Goal: Check status: Check status

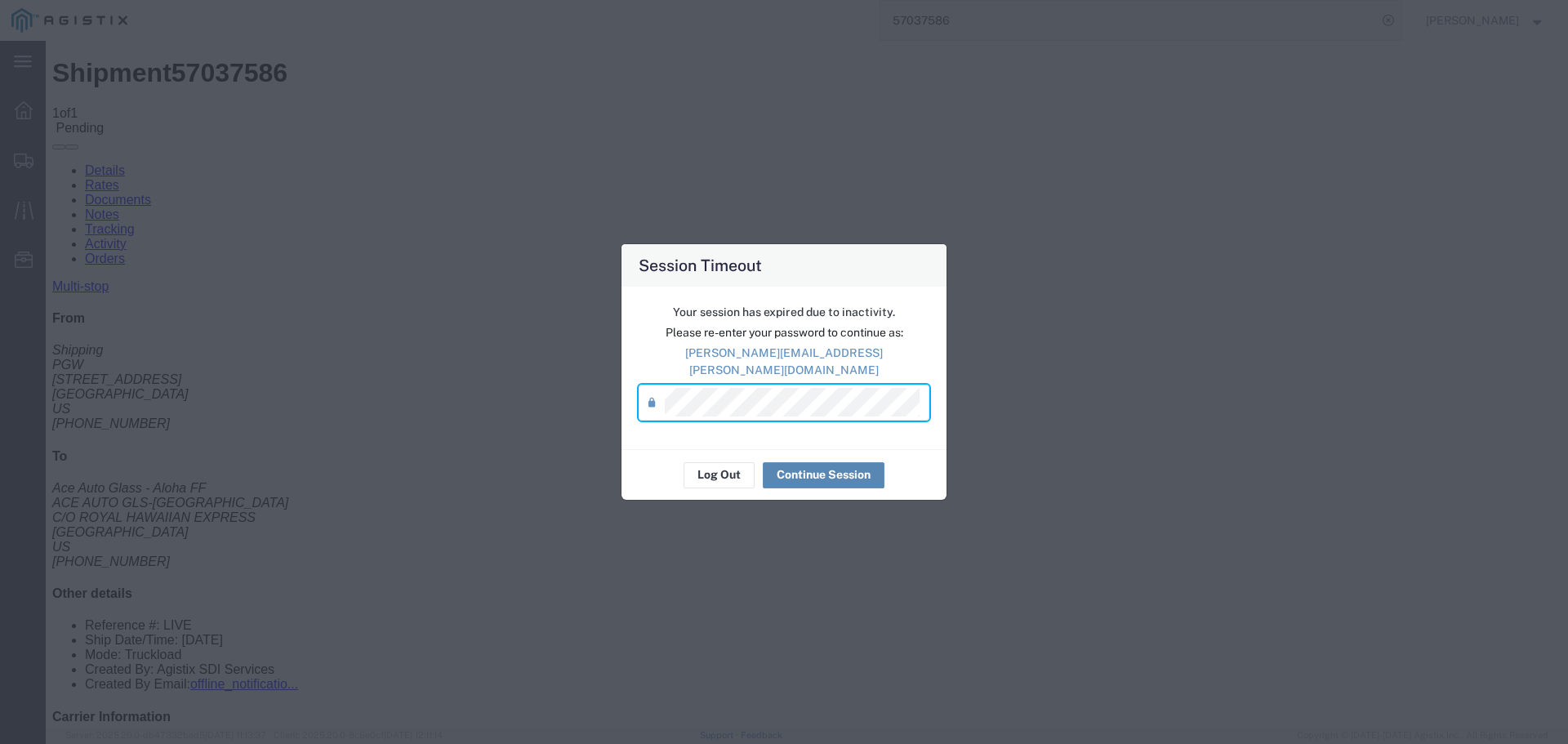
click at [798, 469] on button "Continue Session" at bounding box center [824, 475] width 121 height 26
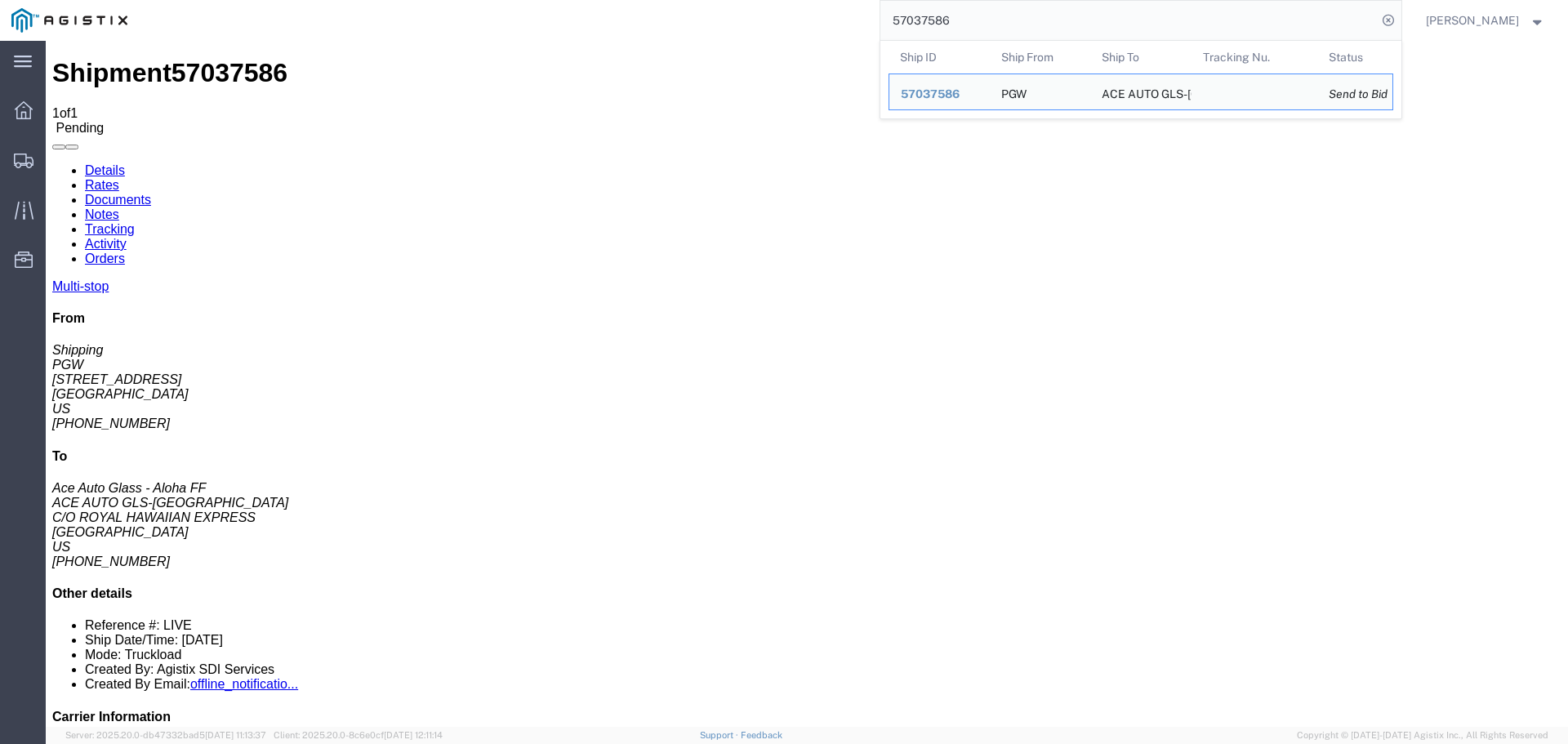
click at [1061, 17] on input "57037586" at bounding box center [1129, 20] width 497 height 39
paste input "6225"
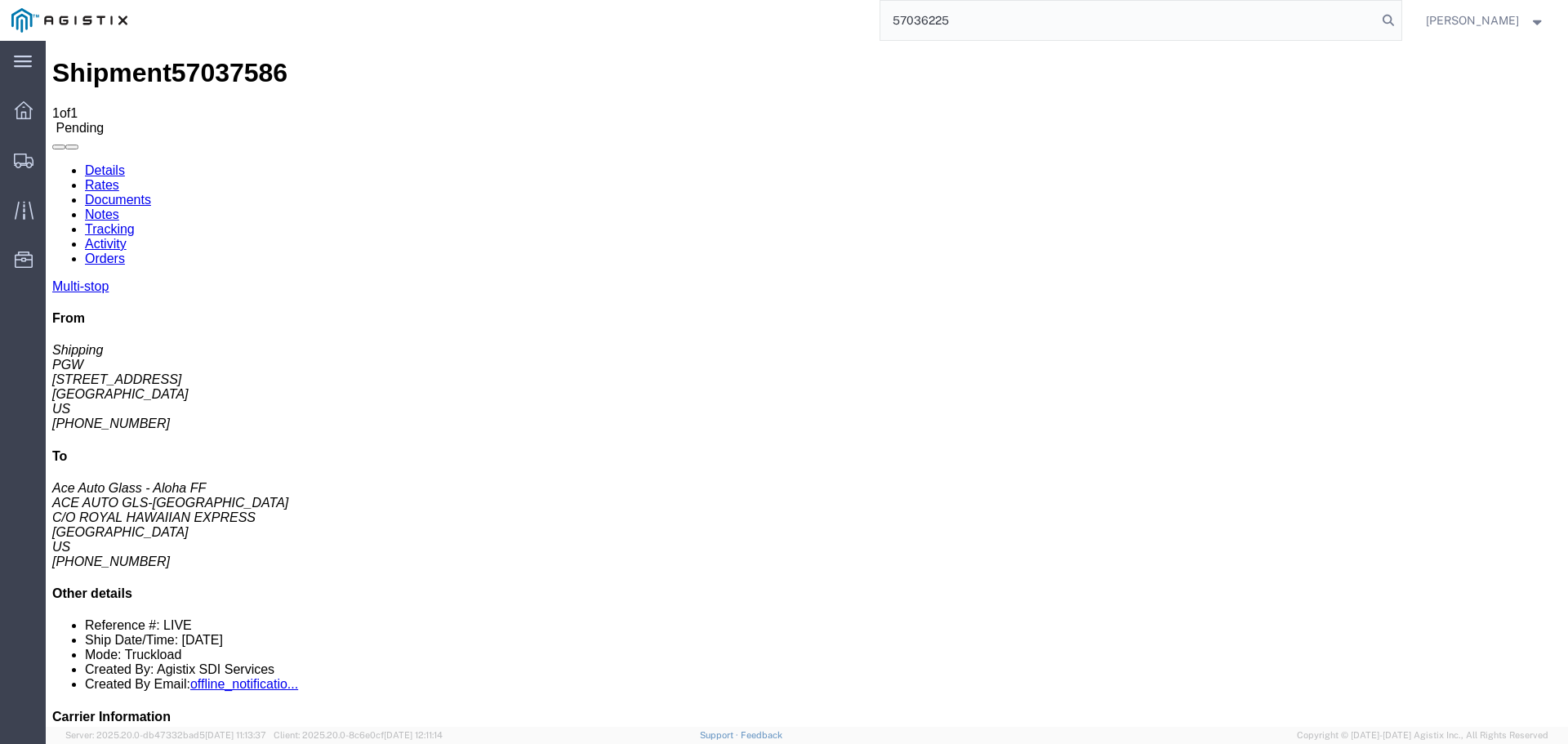
type input "57036225"
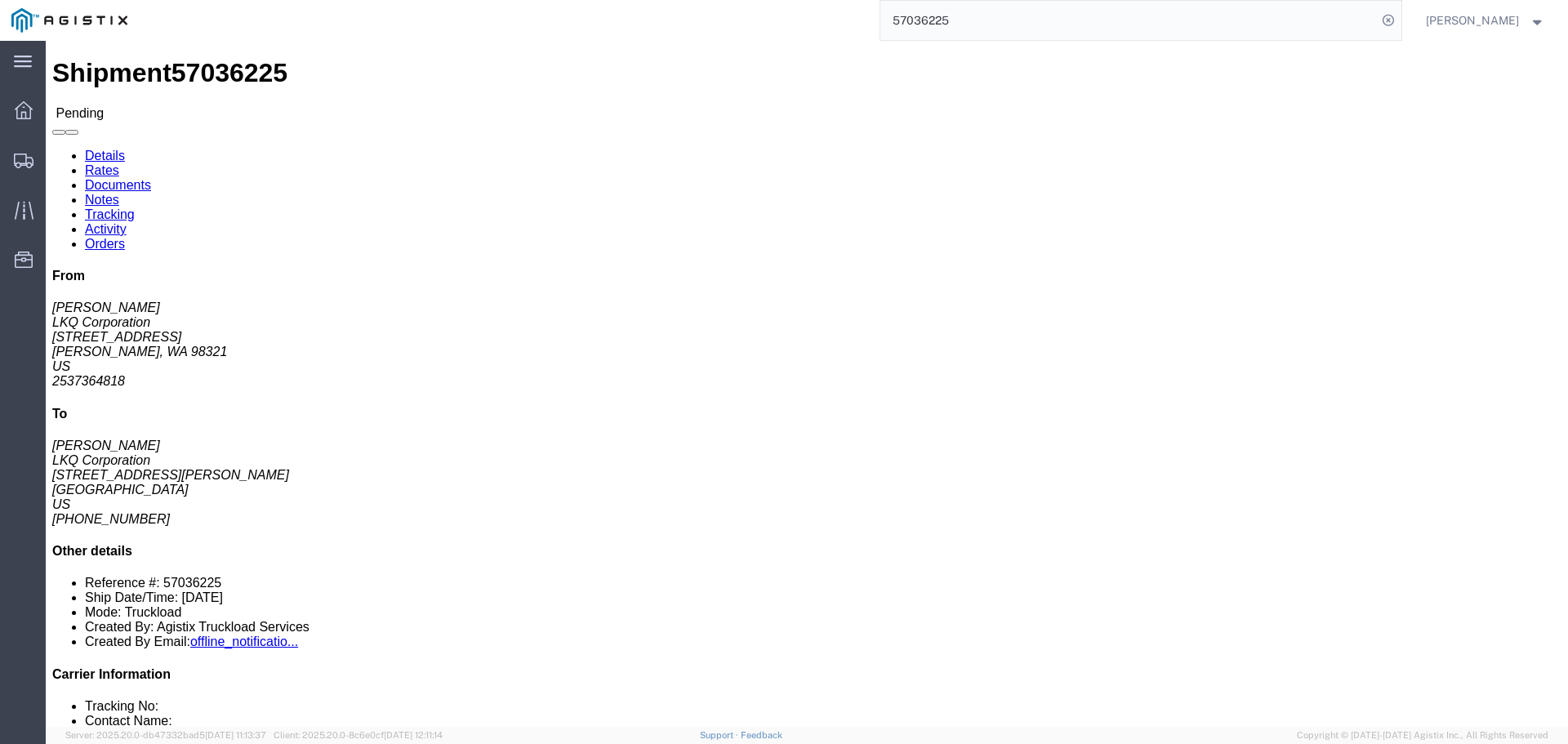
click link "Rates"
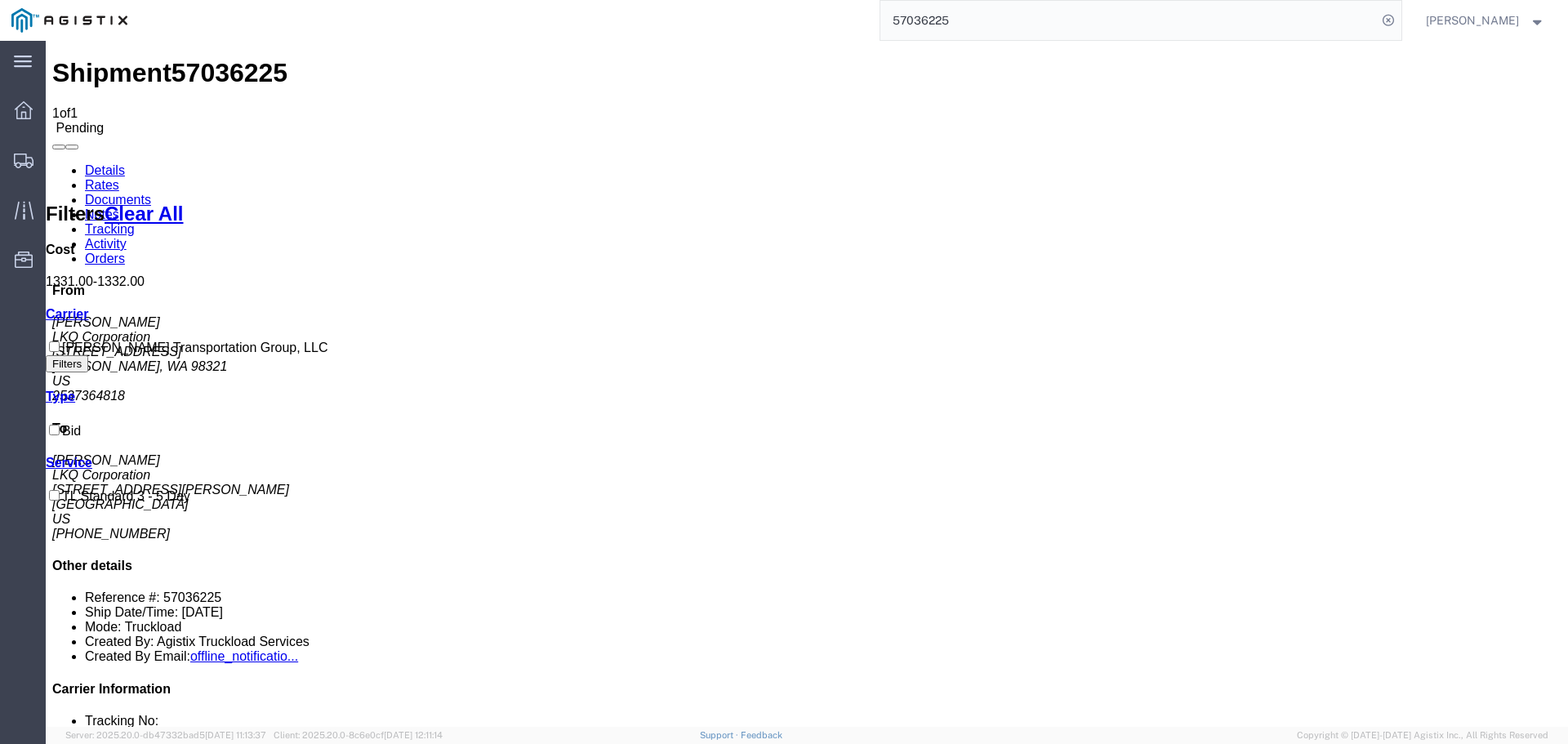
click at [114, 163] on link "Details" at bounding box center [105, 170] width 40 height 14
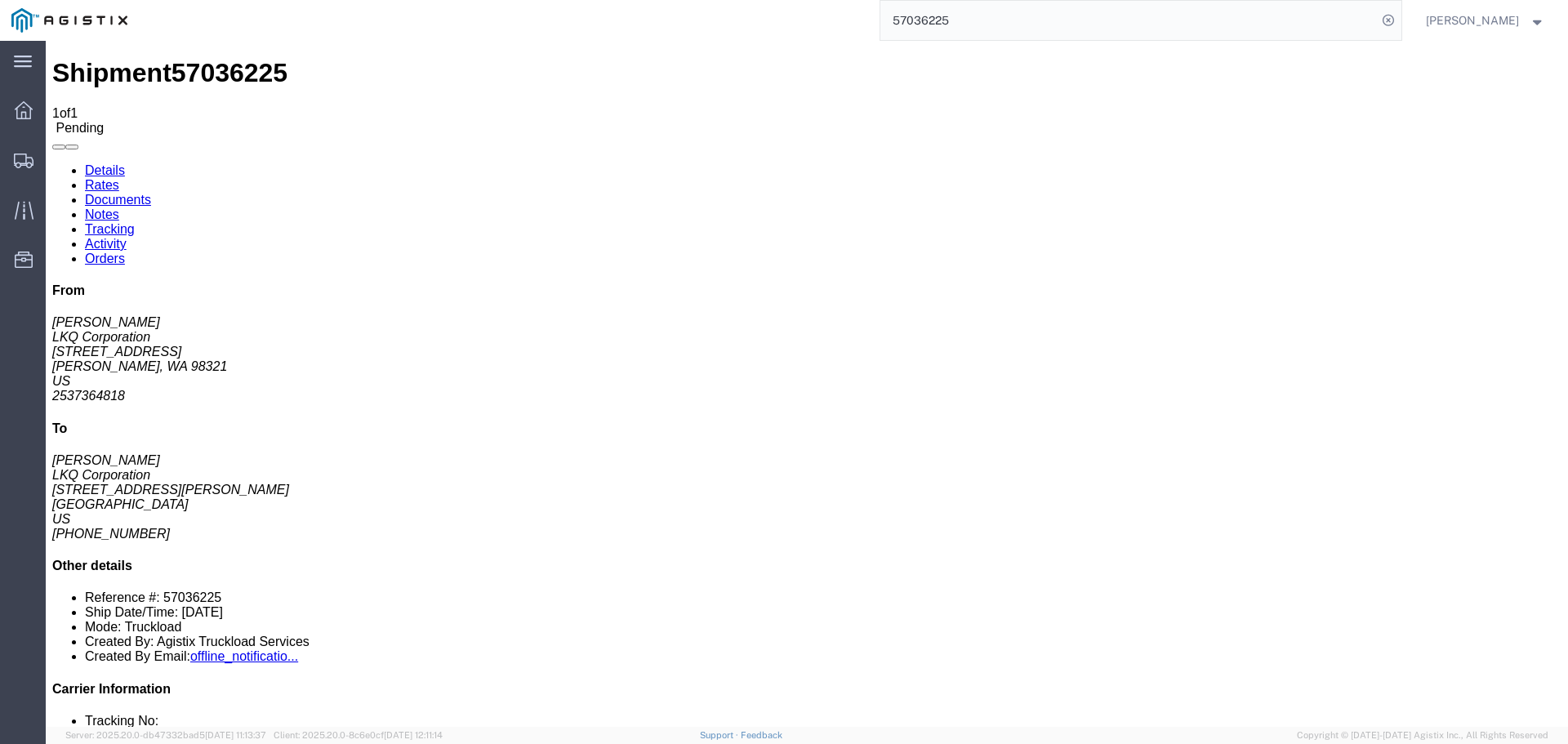
click address "LKQ Corporation ([PERSON_NAME]) [STREET_ADDRESS][PERSON_NAME] 2537364818 [EMAIL…"
copy address "98321"
click address "LKQ Corporation ([PERSON_NAME]) 1769 [STREET_ADDRESS][PERSON_NAME] [PHONE_NUMBE…"
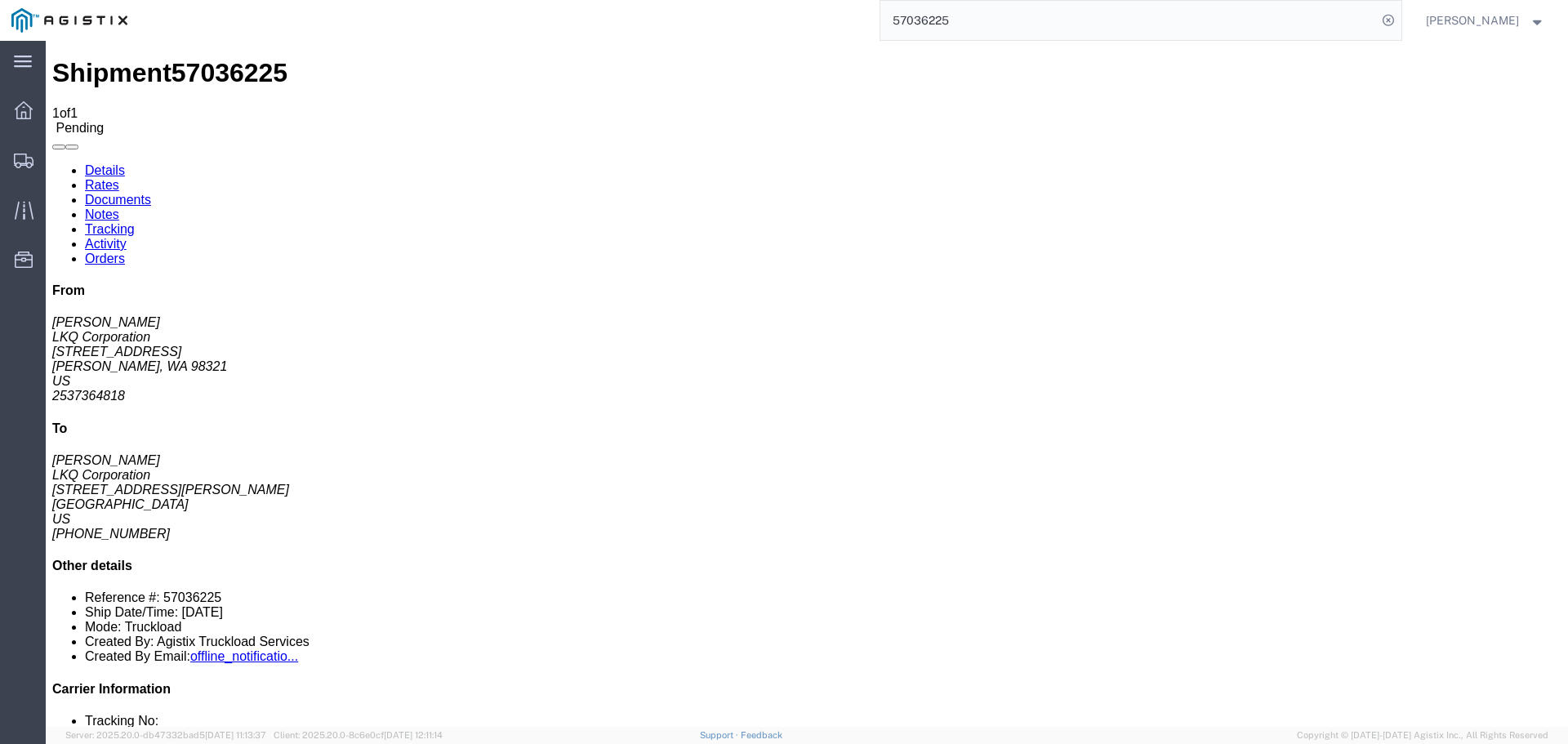
copy address "91761"
